Goal: Task Accomplishment & Management: Use online tool/utility

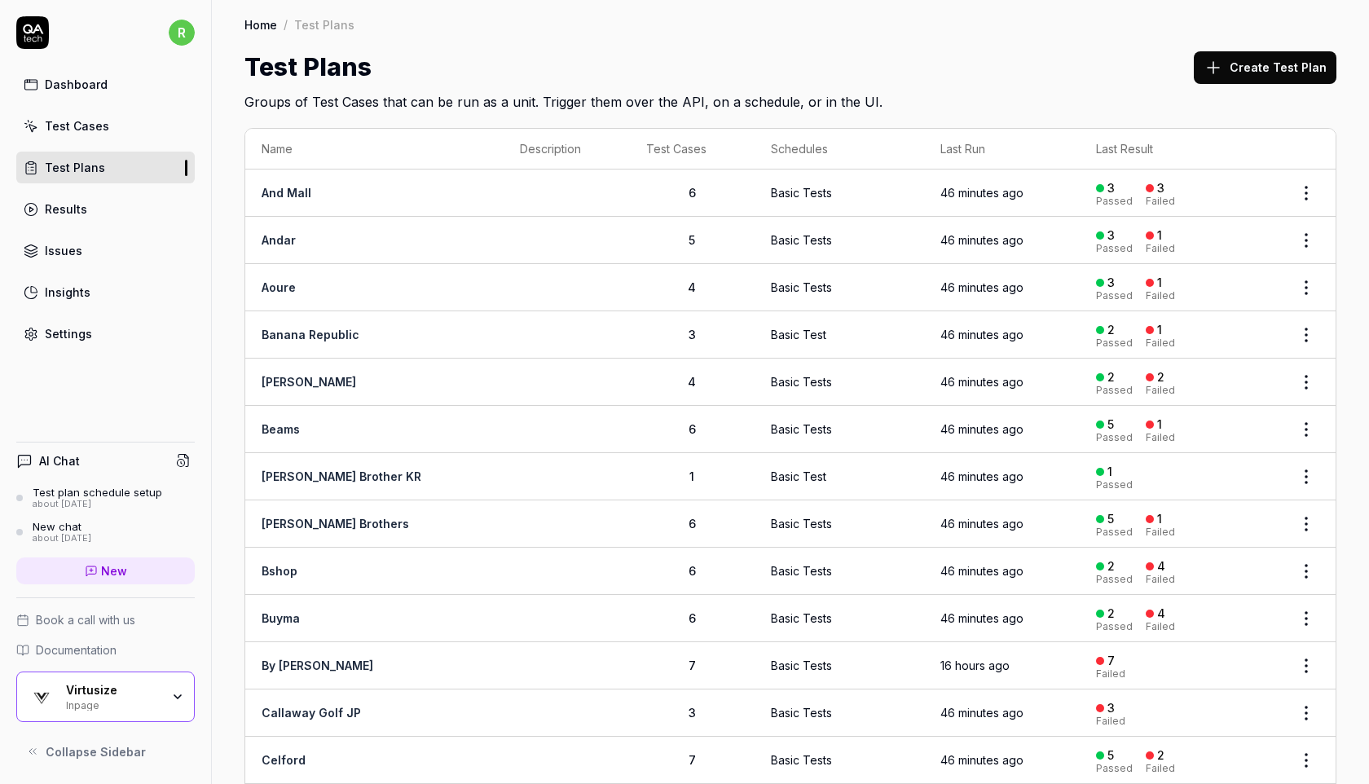
click at [125, 201] on link "Results" at bounding box center [105, 209] width 178 height 32
click at [150, 170] on link "Test Plans" at bounding box center [105, 168] width 178 height 32
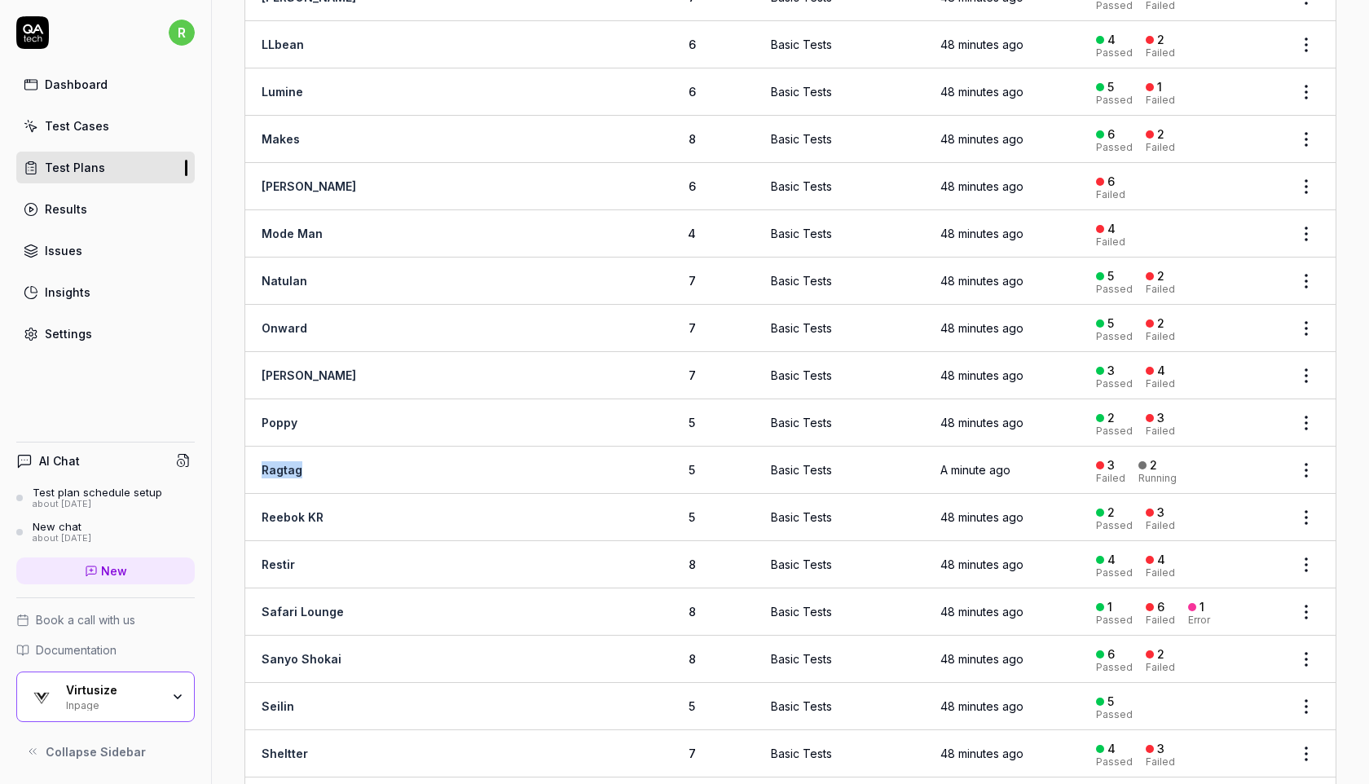
scroll to position [1616, 0]
click at [98, 287] on link "Insights" at bounding box center [105, 292] width 178 height 32
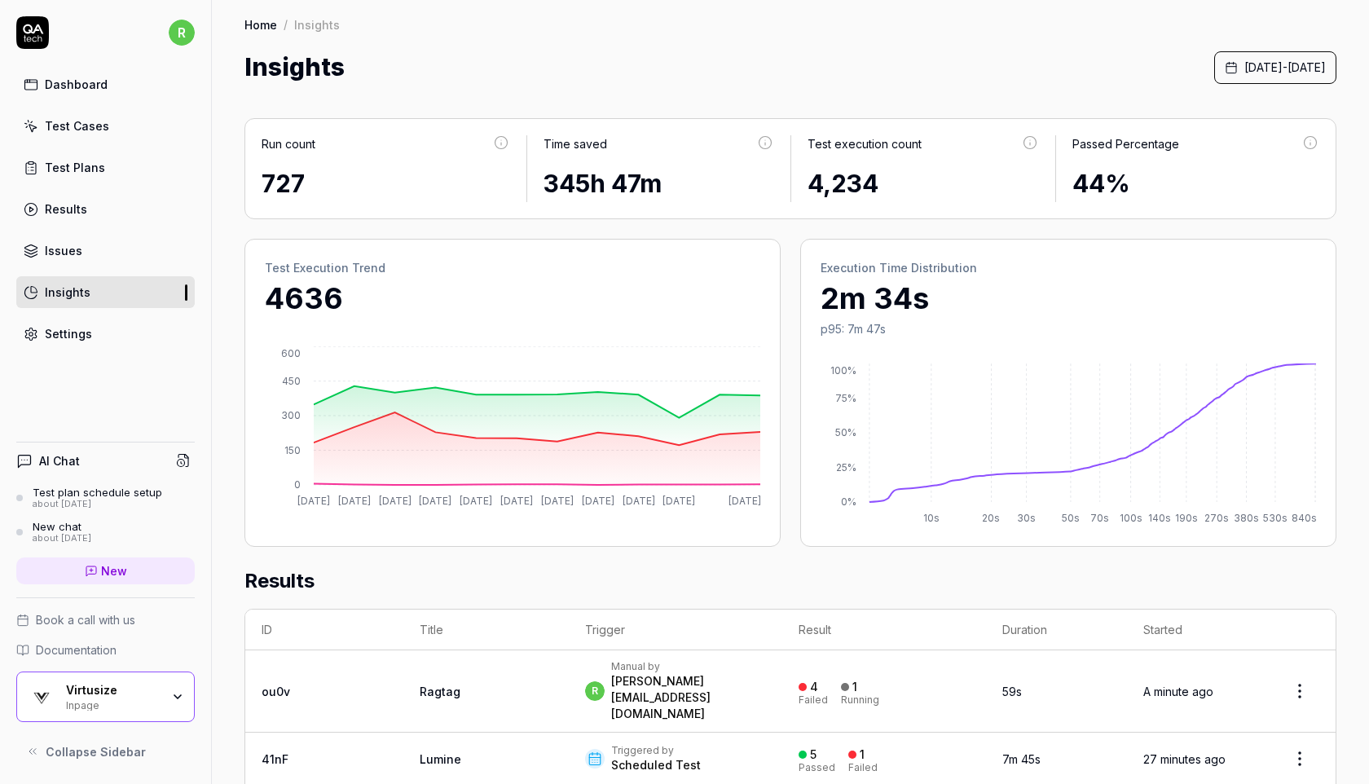
click at [139, 341] on link "Settings" at bounding box center [105, 334] width 178 height 32
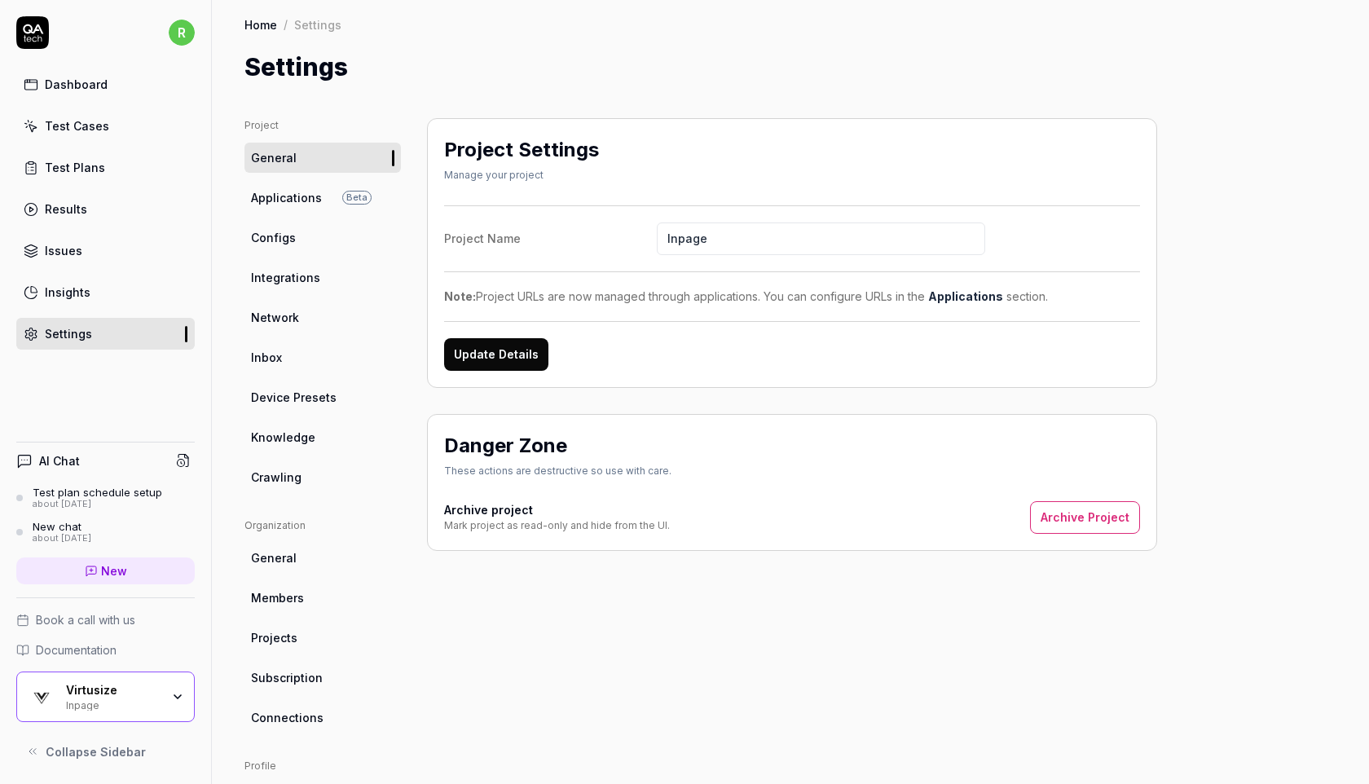
click at [305, 189] on span "Applications" at bounding box center [286, 197] width 71 height 17
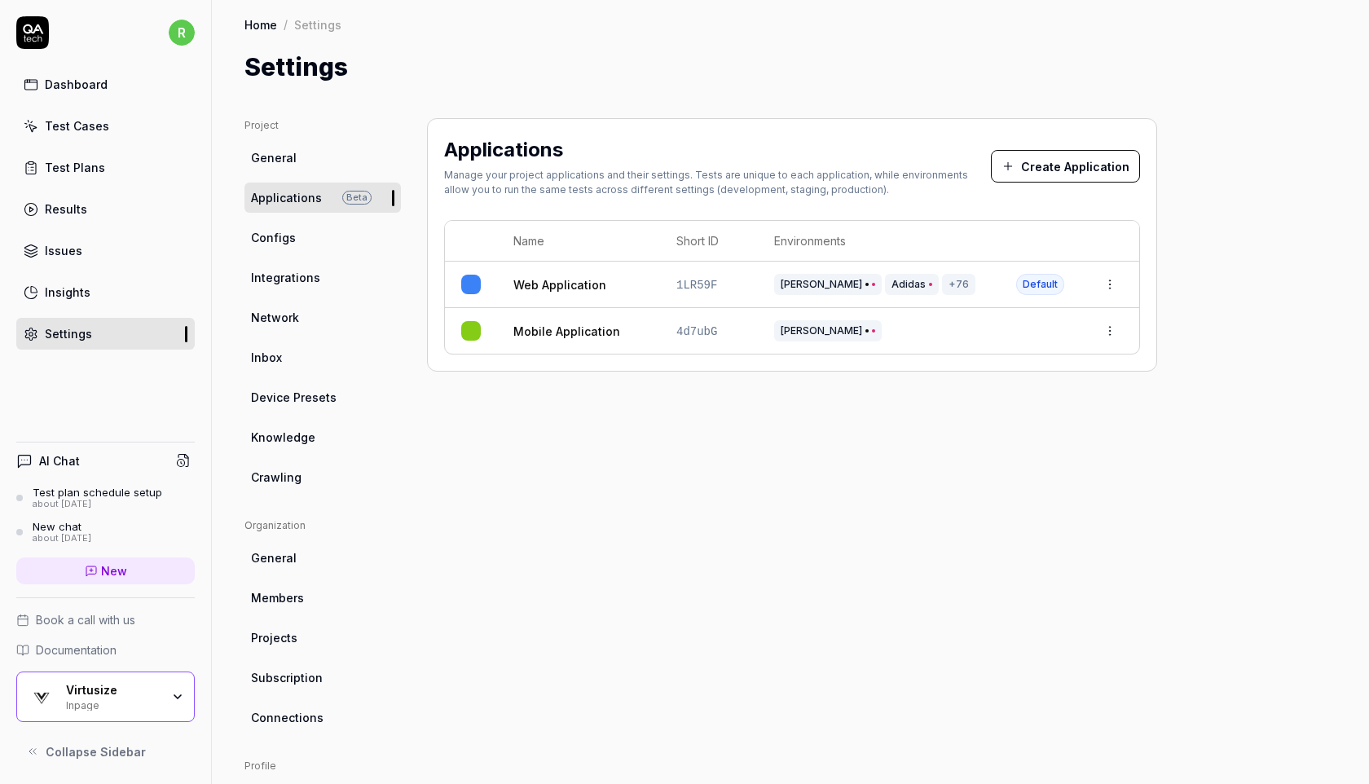
click at [995, 289] on td "[PERSON_NAME] Adidas +76" at bounding box center [879, 285] width 242 height 46
click at [543, 289] on link "Web Application" at bounding box center [559, 284] width 93 height 17
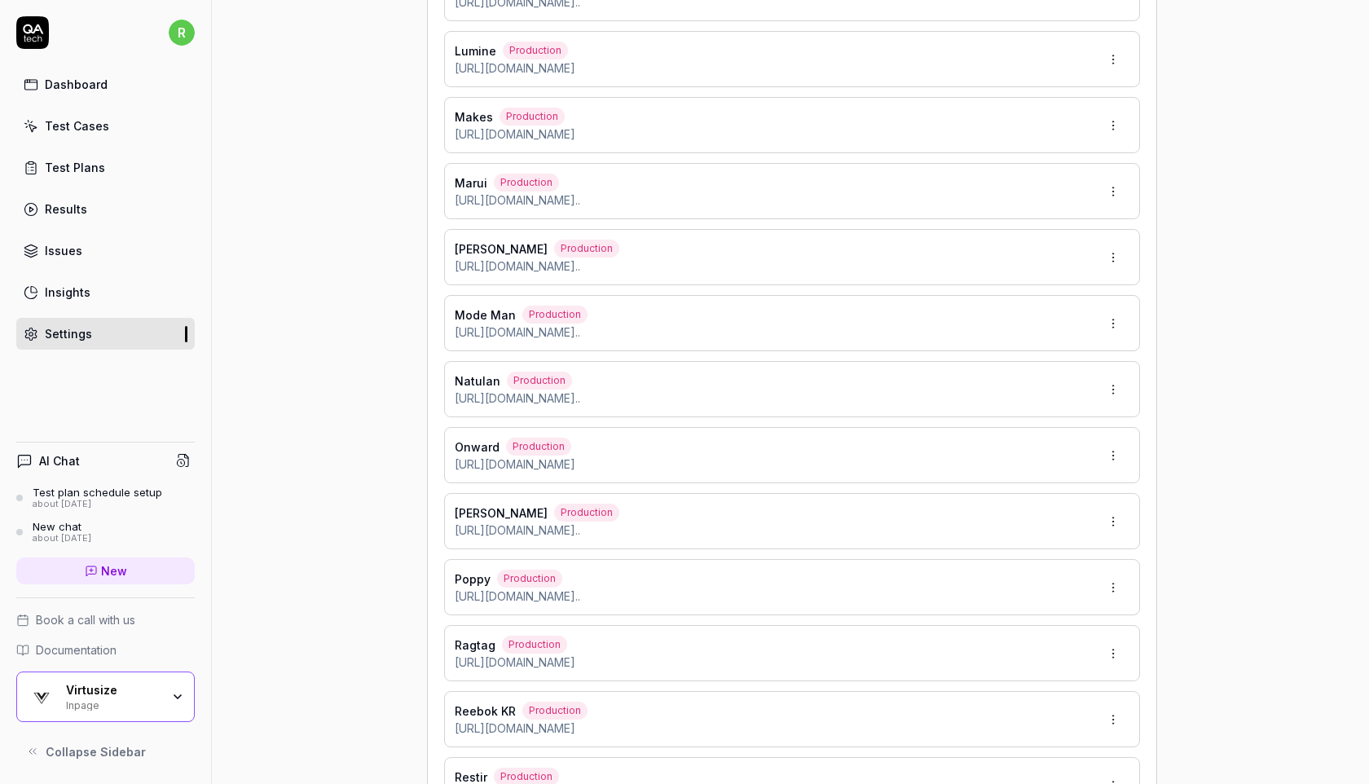
scroll to position [3482, 0]
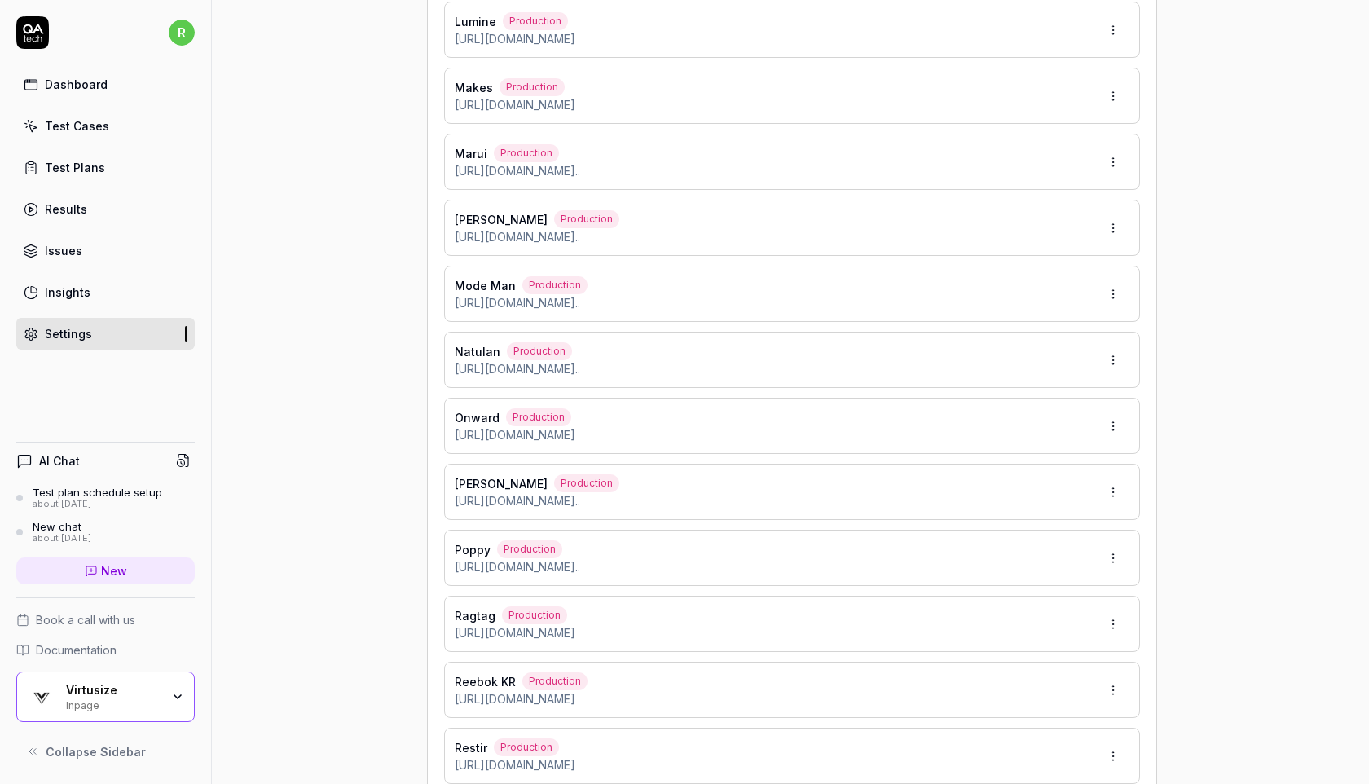
click at [479, 223] on span "[PERSON_NAME]" at bounding box center [501, 219] width 93 height 17
click at [1115, 229] on html "r Dashboard Test Cases Test Plans Results Issues Insights Settings AI Chat Test…" at bounding box center [684, 392] width 1369 height 784
click at [1045, 298] on span "Edit" at bounding box center [1037, 301] width 21 height 17
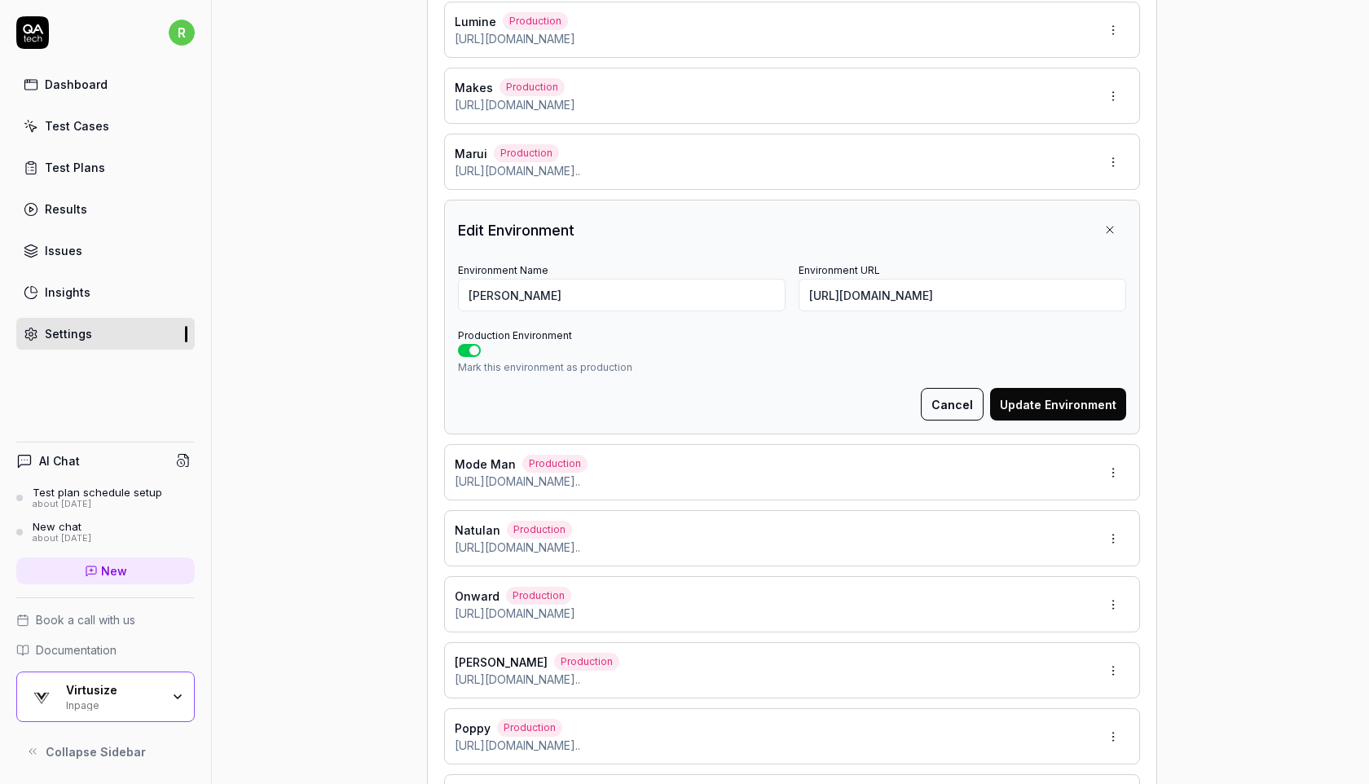
type input "*******"
click at [860, 286] on input "[URL][DOMAIN_NAME]" at bounding box center [962, 295] width 328 height 33
paste input "0&pid=09WCT254022&vid=&bid=MOW01&cid=&_type=&cat=TOE002"
type input "[URL][DOMAIN_NAME]"
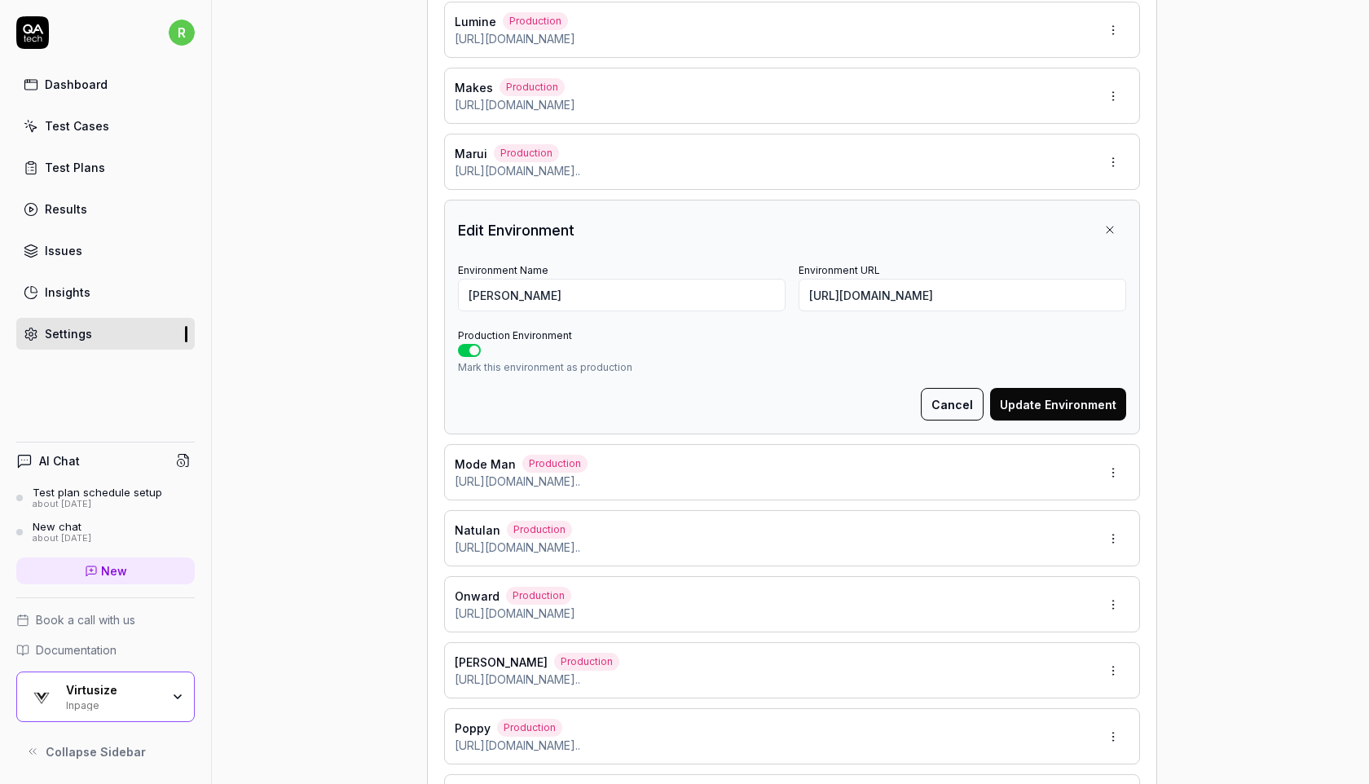
click at [1054, 407] on button "Update Environment" at bounding box center [1058, 404] width 136 height 33
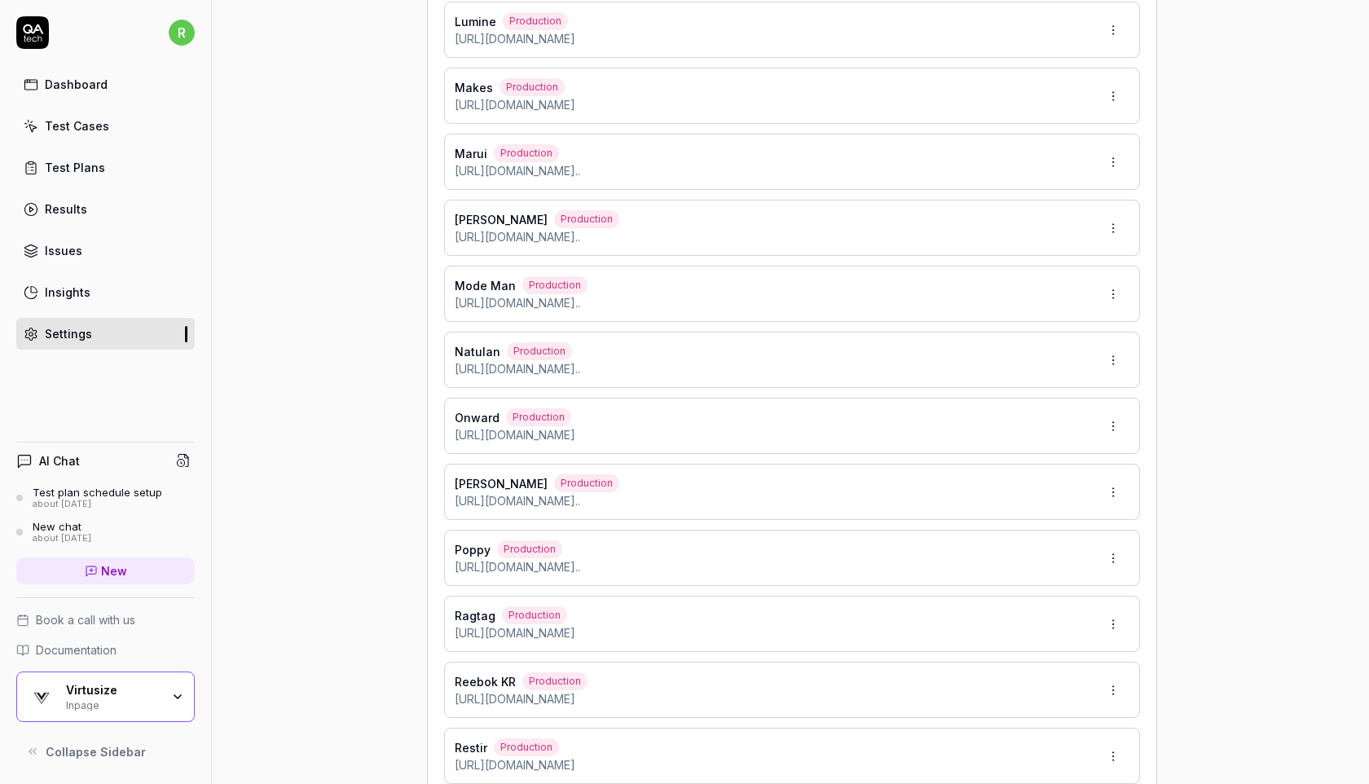
type input "*******"
click at [1112, 618] on html "r Dashboard Test Cases Test Plans Results Issues Insights Settings AI Chat Test…" at bounding box center [684, 392] width 1369 height 784
click at [1069, 516] on div "Edit" at bounding box center [1061, 513] width 129 height 36
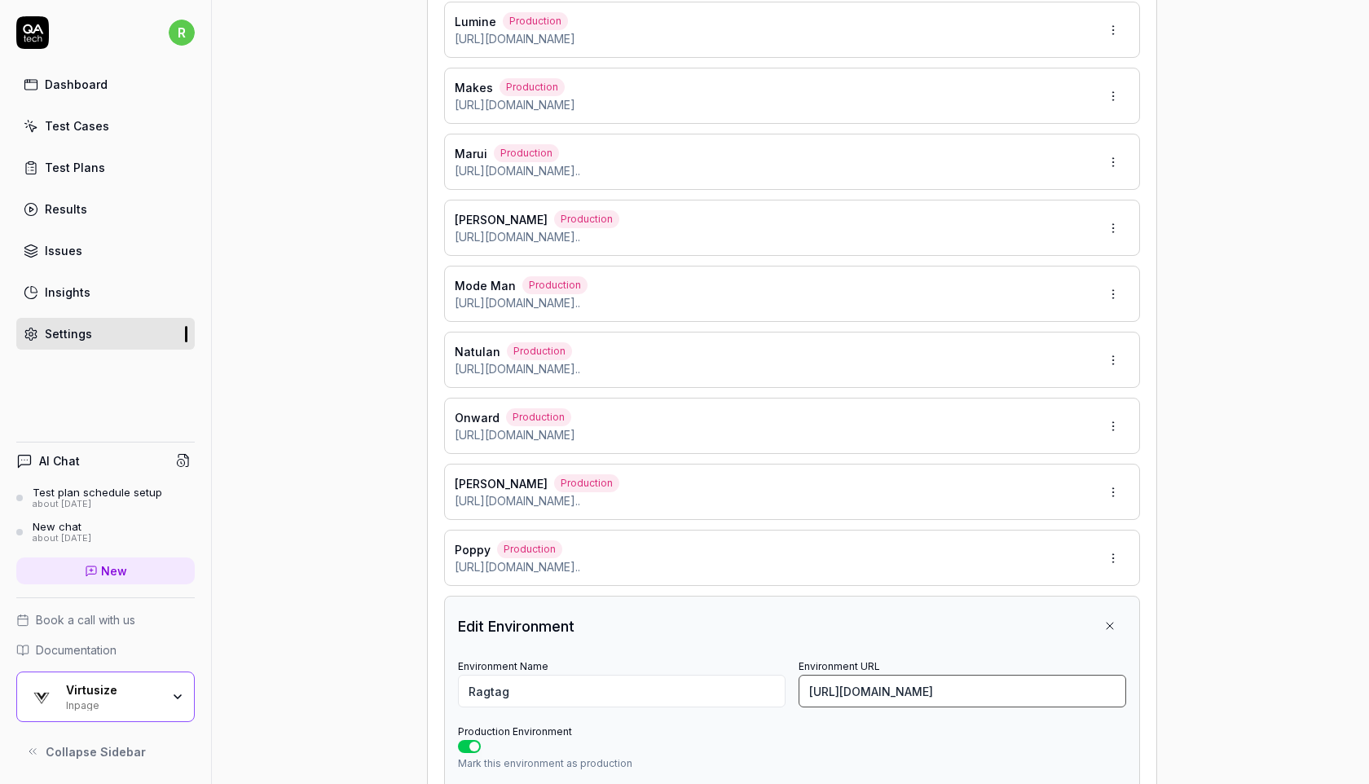
click at [898, 677] on input "[URL][DOMAIN_NAME]" at bounding box center [962, 691] width 328 height 33
paste input "5638/item/1000924D0009"
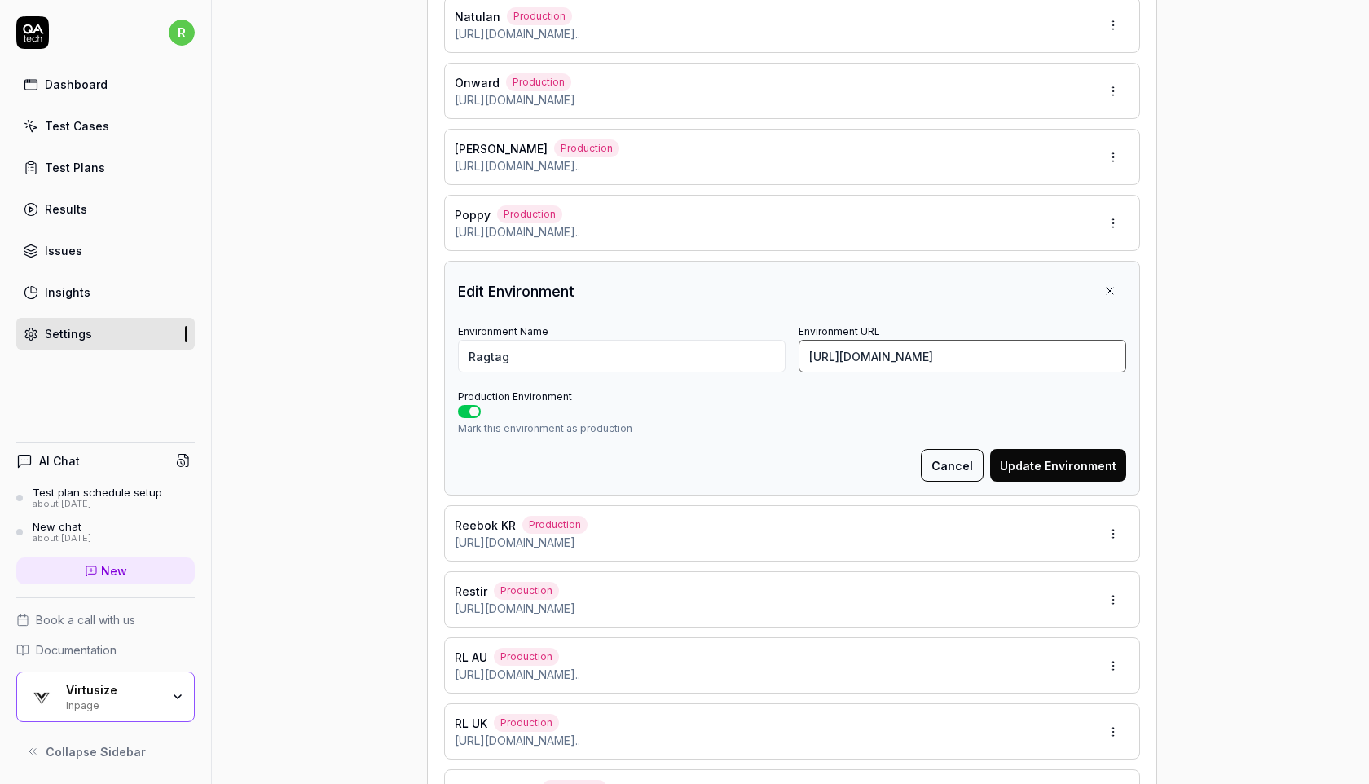
scroll to position [3868, 0]
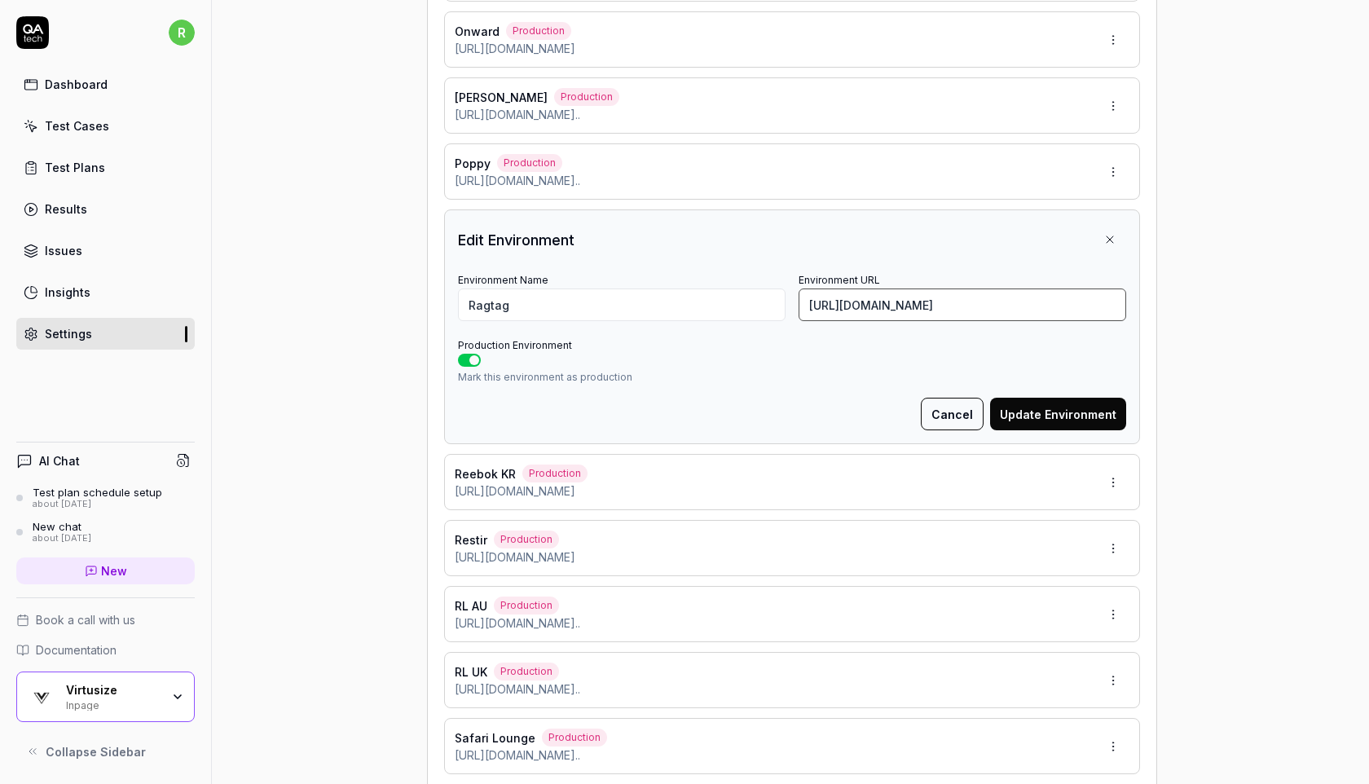
type input "[URL][DOMAIN_NAME]"
click at [1080, 409] on button "Update Environment" at bounding box center [1058, 414] width 136 height 33
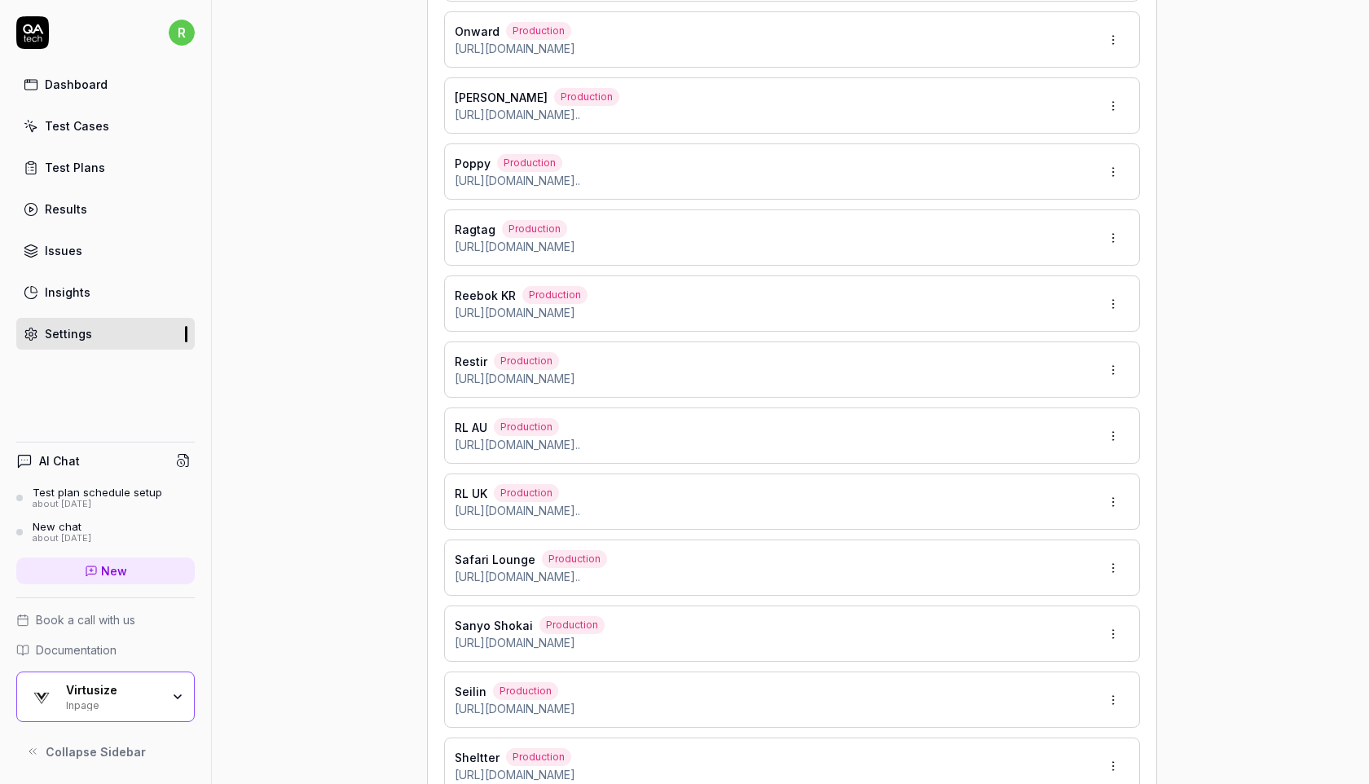
type input "*******"
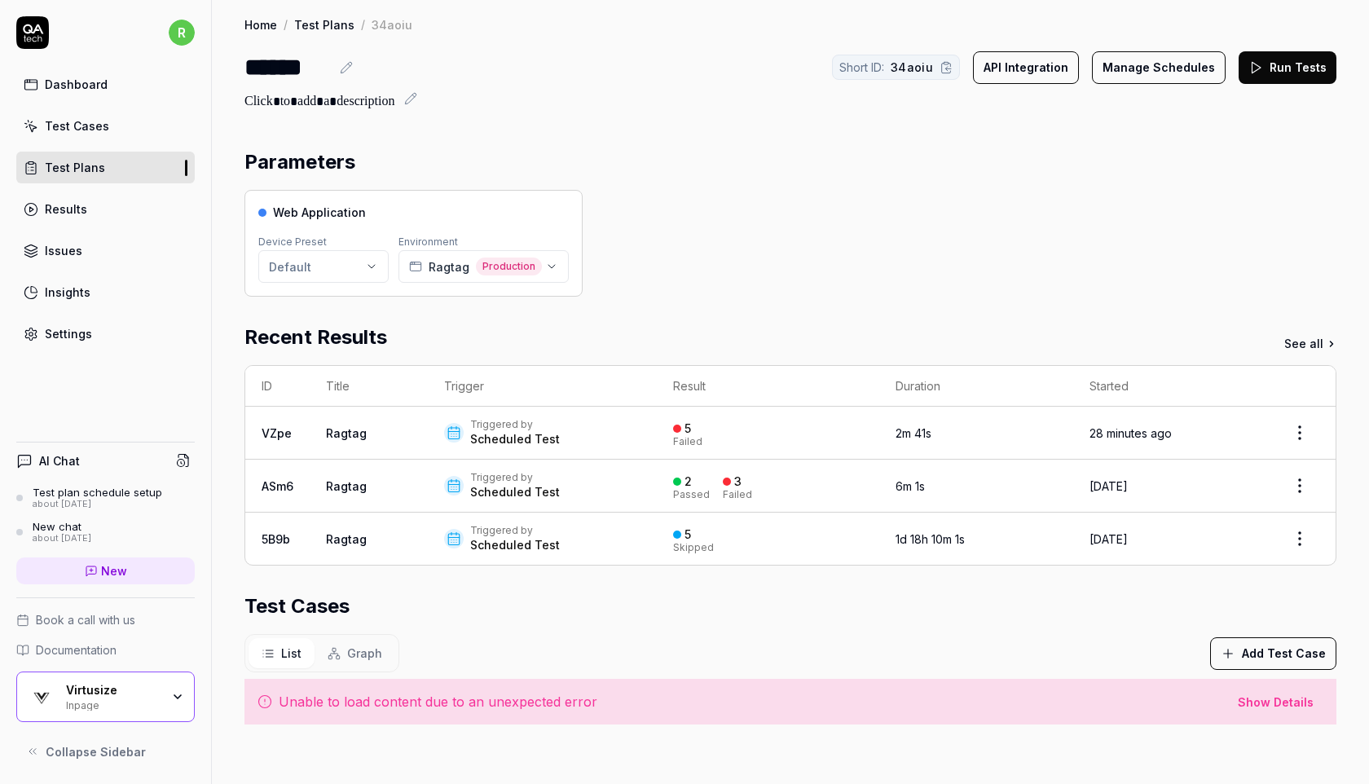
click at [1259, 57] on button "Run Tests" at bounding box center [1287, 67] width 98 height 33
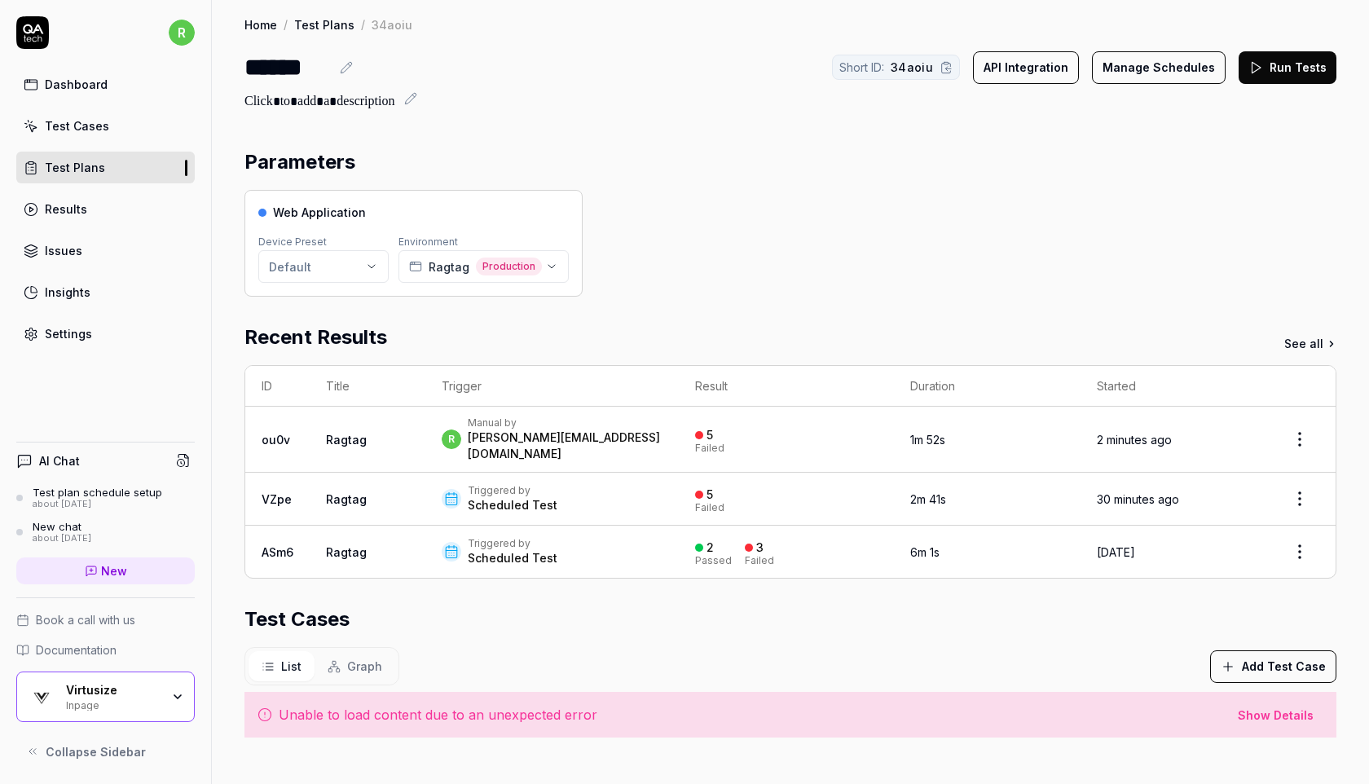
click at [1267, 73] on button "Run Tests" at bounding box center [1287, 67] width 98 height 33
click at [103, 130] on div "Test Cases" at bounding box center [77, 125] width 64 height 17
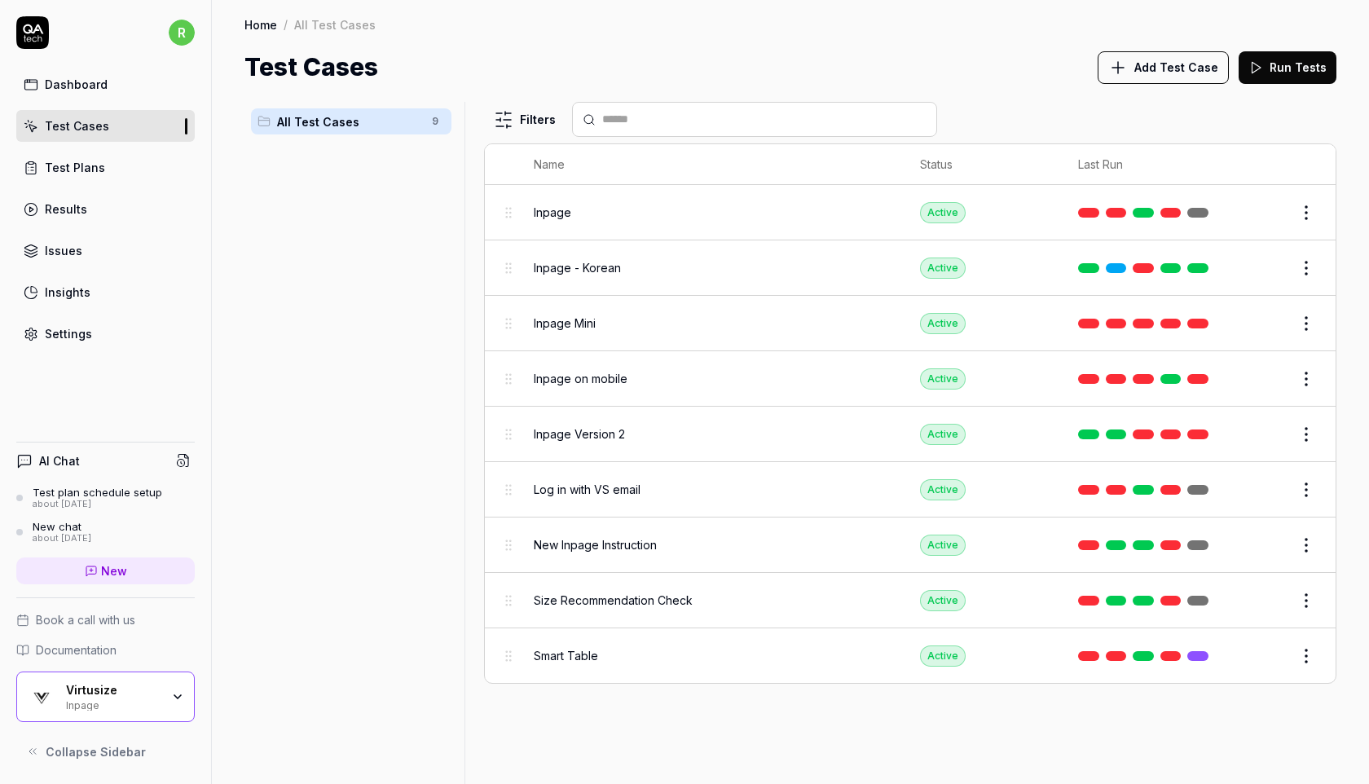
click at [92, 160] on div "Test Plans" at bounding box center [75, 167] width 60 height 17
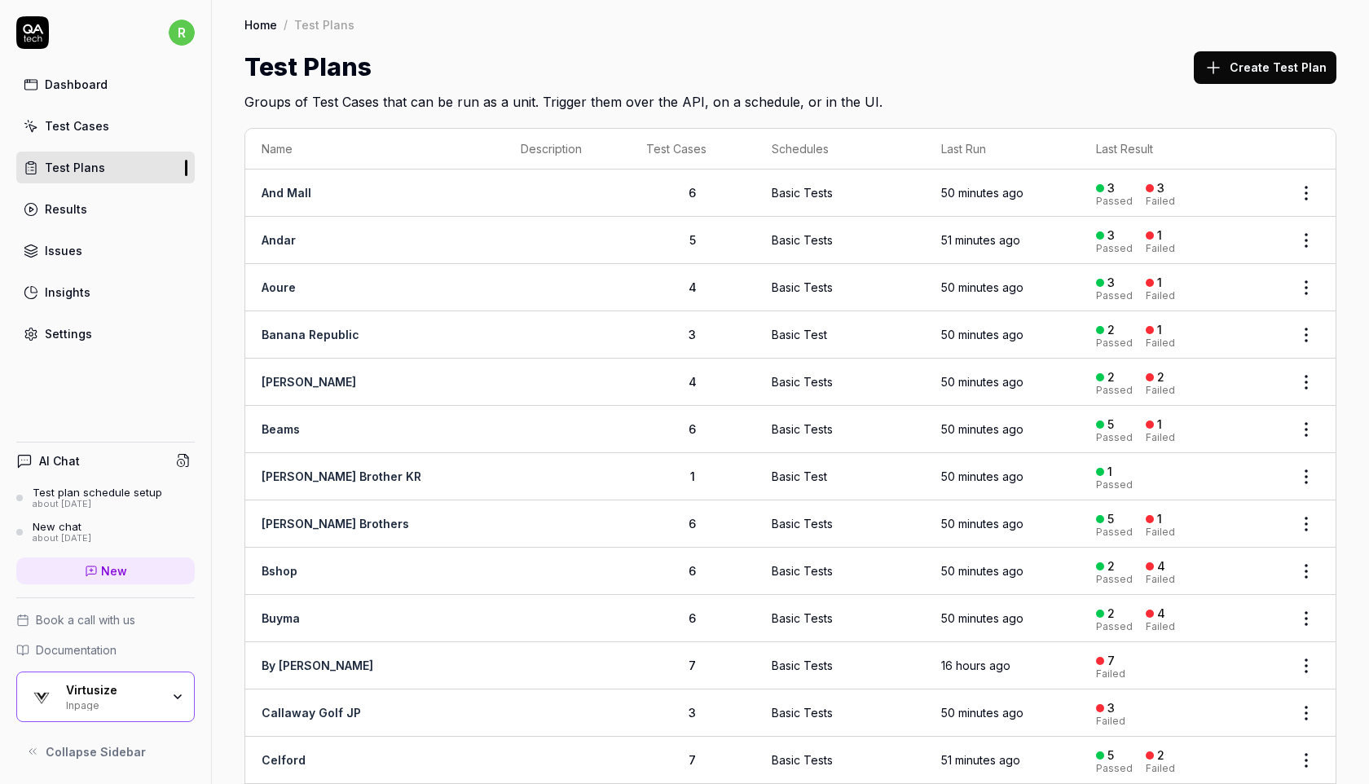
click at [114, 77] on link "Dashboard" at bounding box center [105, 84] width 178 height 32
